Goal: Task Accomplishment & Management: Complete application form

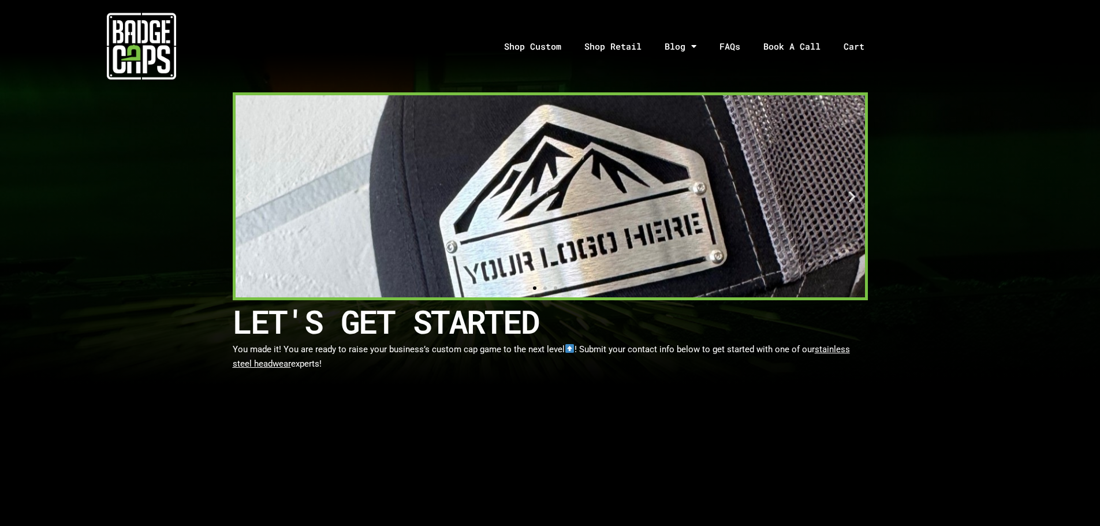
scroll to position [231, 0]
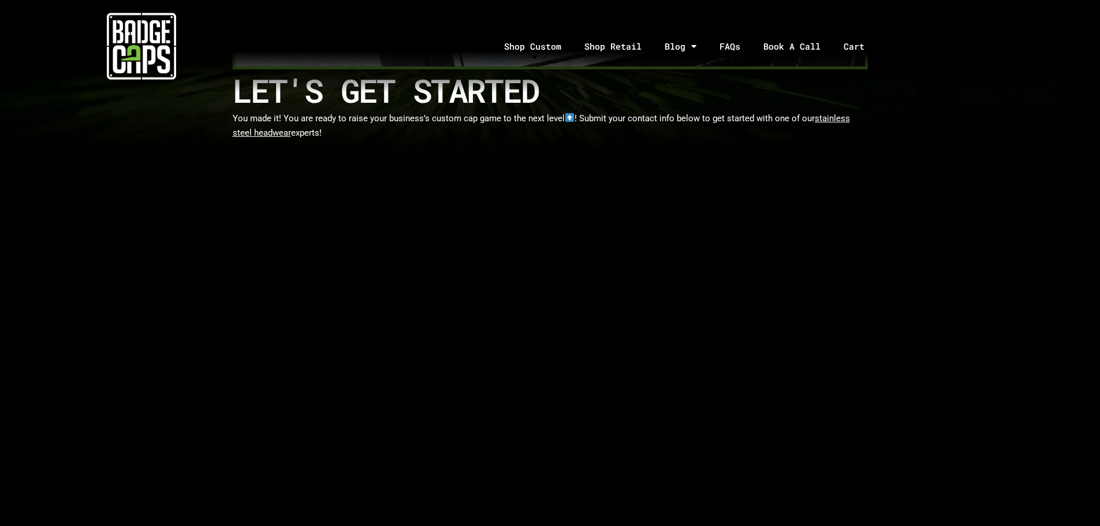
select select "[US_STATE]"
select select "Yes"
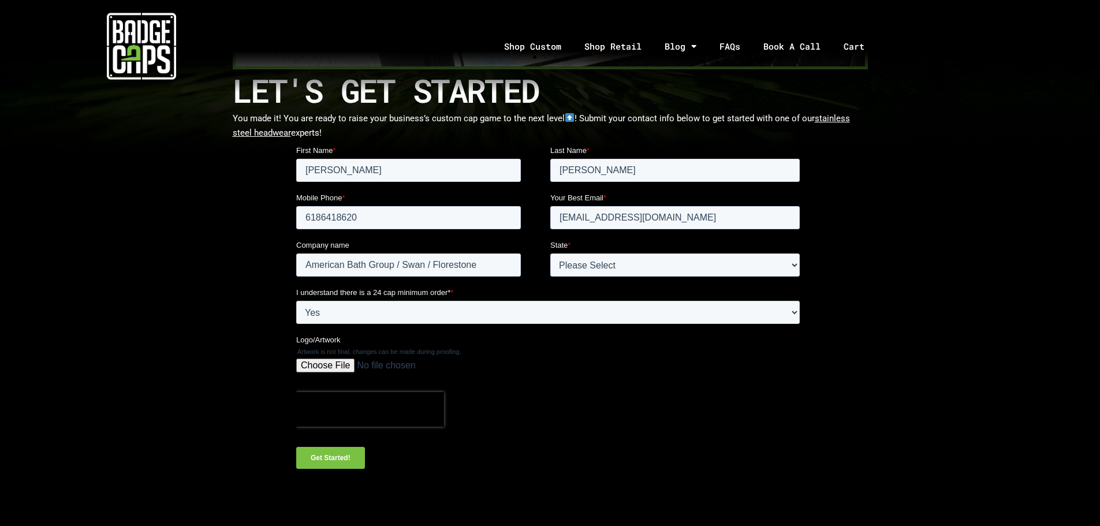
scroll to position [0, 0]
click at [336, 363] on input "Logo/Artwork" at bounding box center [548, 370] width 504 height 23
type input "C:\fakepath\Screenshot [DATE] 151600.png"
click at [328, 458] on input "Get Started!" at bounding box center [330, 458] width 69 height 22
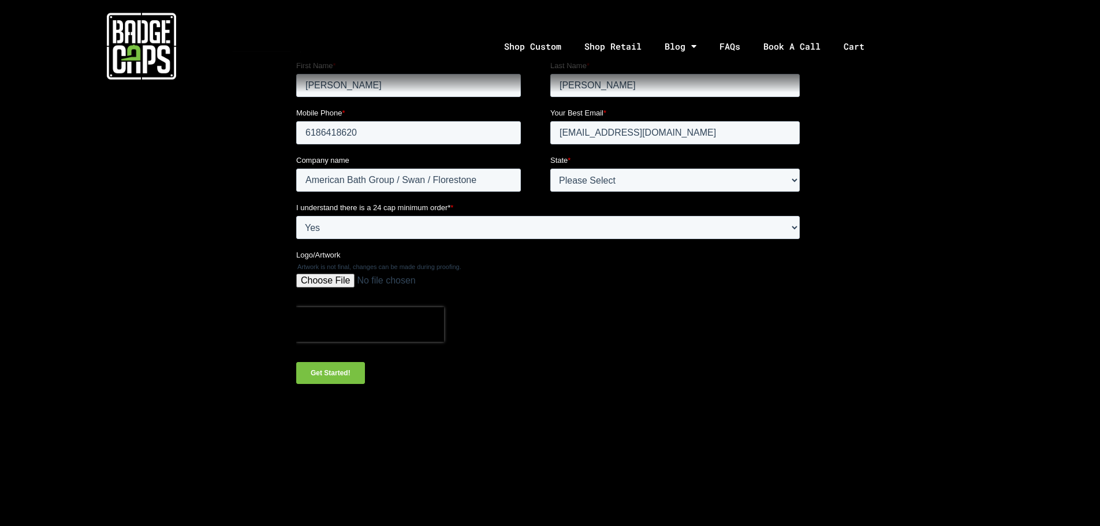
scroll to position [347, 0]
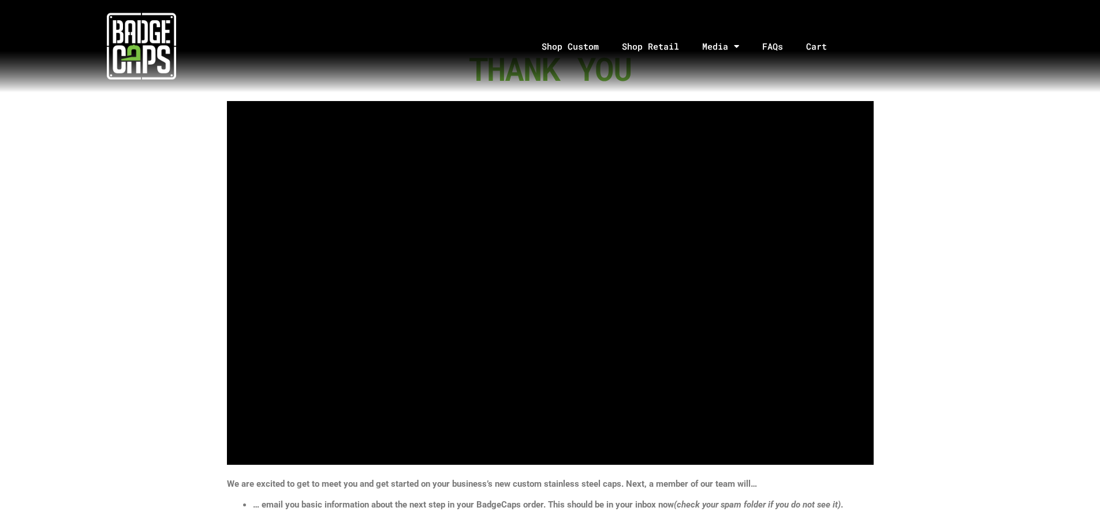
scroll to position [58, 0]
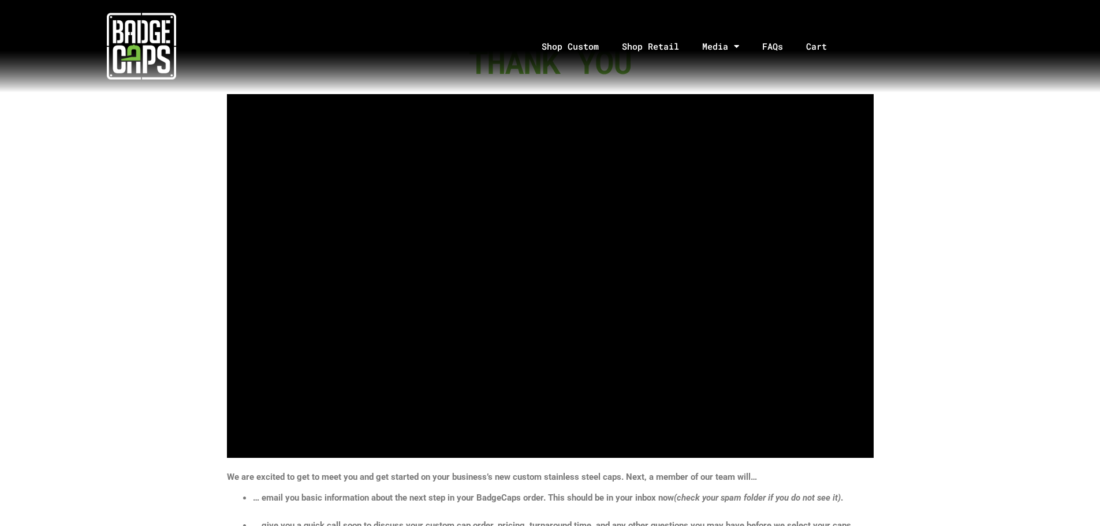
click at [1049, 173] on section "Thank you" at bounding box center [550, 249] width 1100 height 429
